Goal: Transaction & Acquisition: Book appointment/travel/reservation

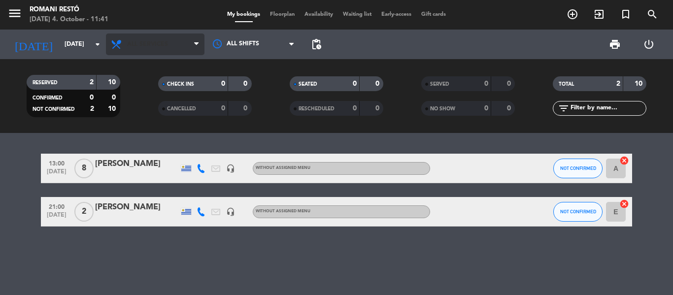
click at [165, 50] on span "All services" at bounding box center [155, 44] width 98 height 22
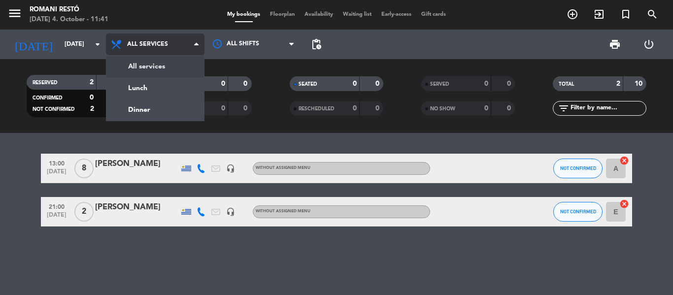
click at [167, 50] on span "All services" at bounding box center [155, 44] width 98 height 22
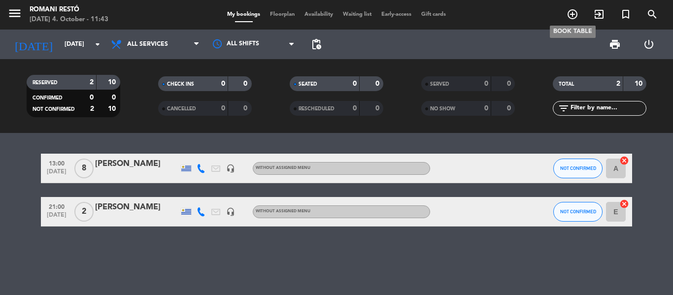
click at [576, 13] on icon "add_circle_outline" at bounding box center [572, 14] width 12 height 12
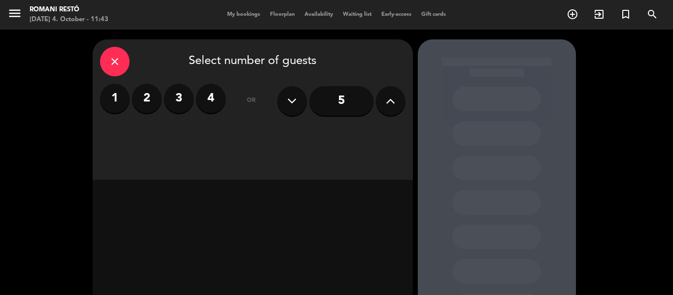
click at [336, 103] on input "5" at bounding box center [341, 101] width 64 height 30
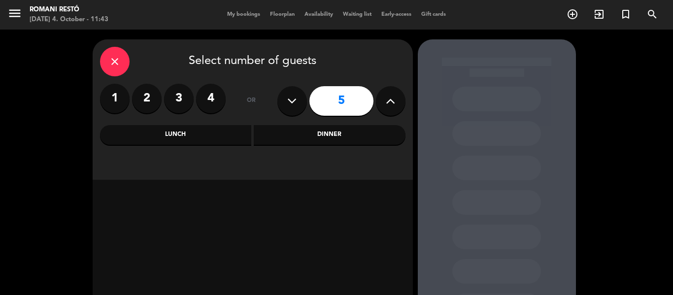
click at [229, 139] on div "Lunch" at bounding box center [176, 135] width 152 height 20
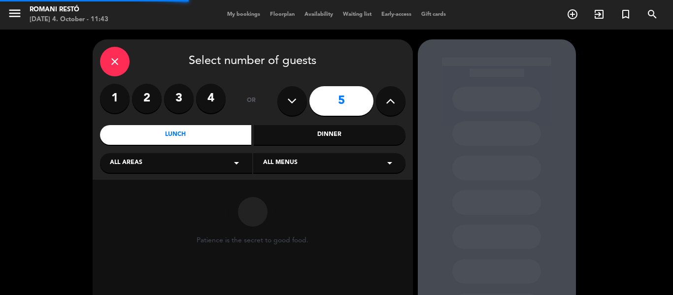
scroll to position [87, 0]
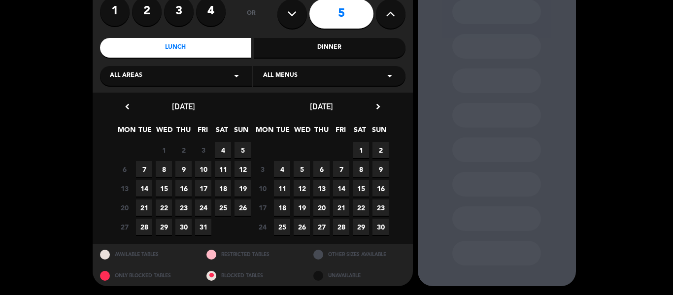
click at [228, 153] on span "4" at bounding box center [223, 150] width 16 height 16
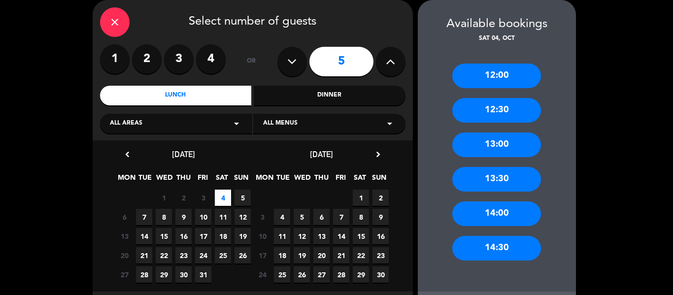
click at [505, 216] on div "14:00" at bounding box center [496, 213] width 89 height 25
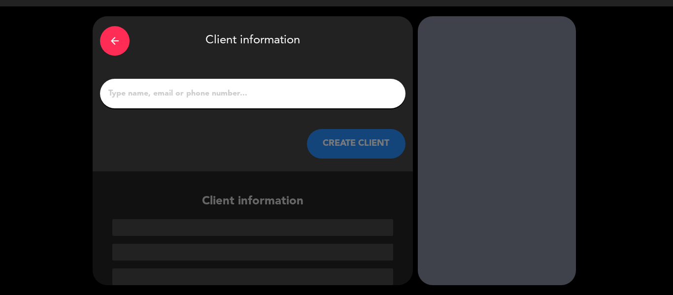
scroll to position [23, 0]
click at [279, 82] on div at bounding box center [252, 94] width 305 height 30
click at [274, 99] on input "1" at bounding box center [252, 94] width 290 height 14
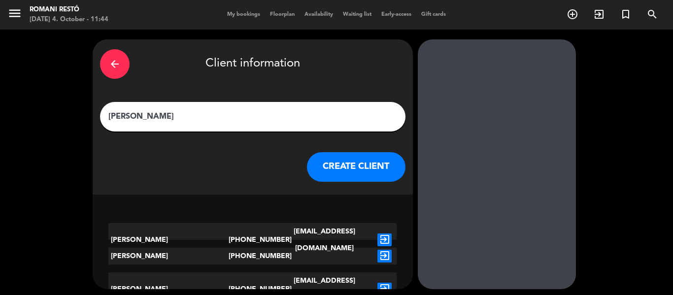
scroll to position [4, 0]
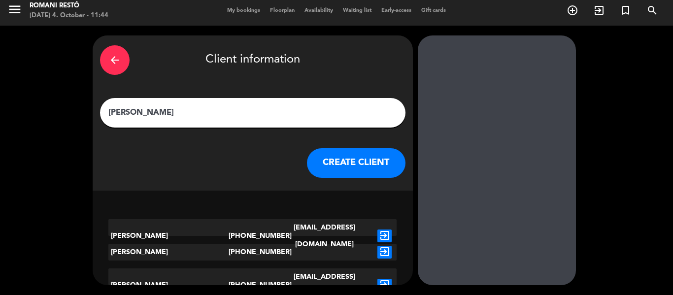
type input "[PERSON_NAME]"
click at [362, 166] on button "CREATE CLIENT" at bounding box center [356, 163] width 98 height 30
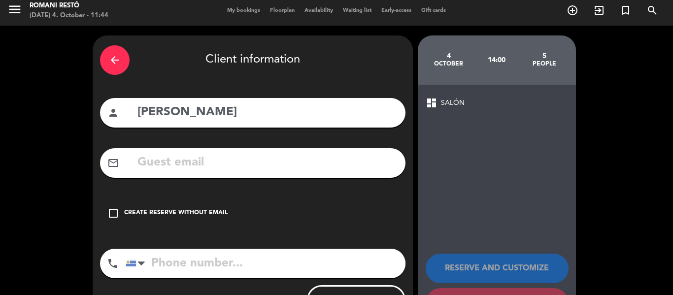
click at [112, 213] on icon "check_box_outline_blank" at bounding box center [113, 213] width 12 height 12
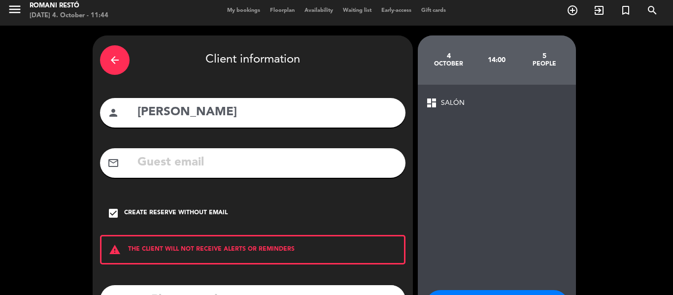
scroll to position [85, 0]
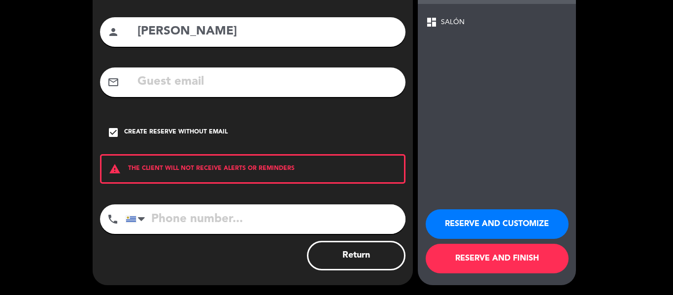
click at [192, 224] on input "tel" at bounding box center [266, 219] width 280 height 30
type input "094232326"
click at [457, 249] on button "RESERVE AND FINISH" at bounding box center [496, 259] width 143 height 30
